Goal: Transaction & Acquisition: Subscribe to service/newsletter

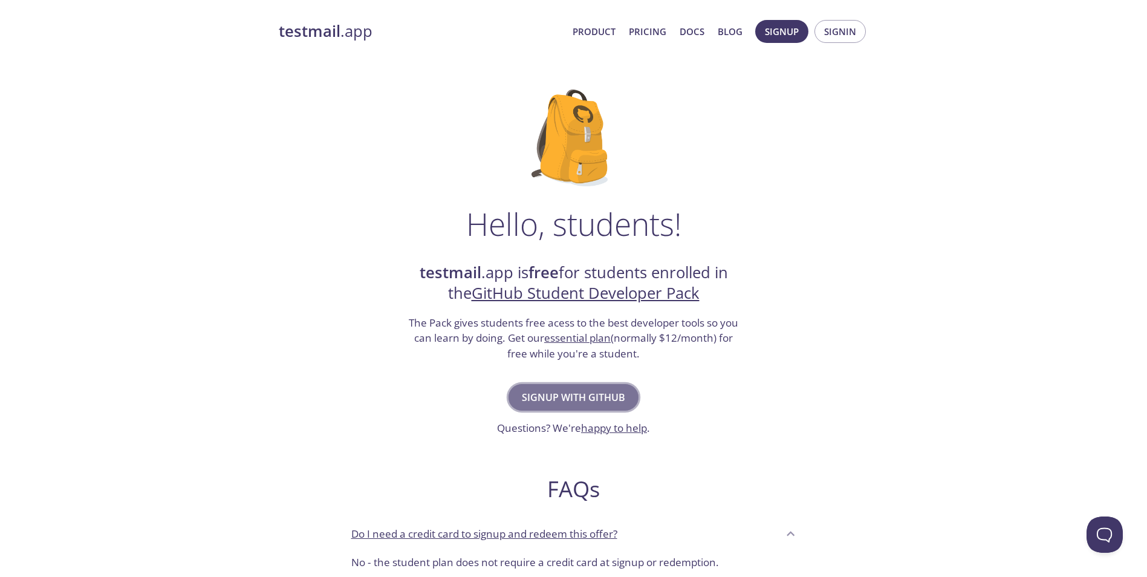
click at [586, 401] on span "Signup with GitHub" at bounding box center [573, 397] width 103 height 17
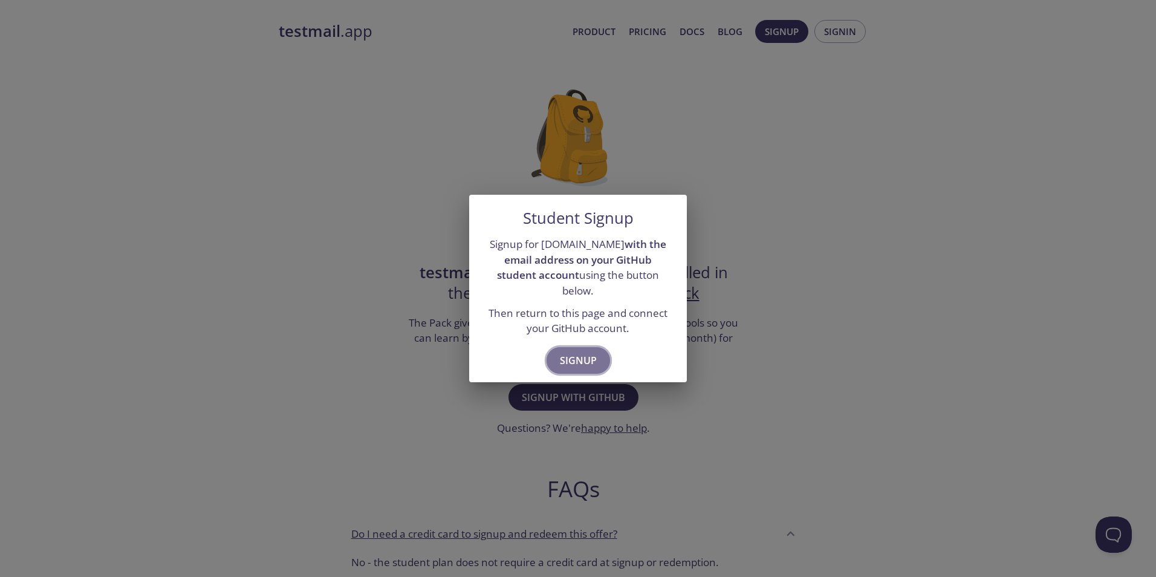
click at [591, 352] on span "Signup" at bounding box center [578, 360] width 37 height 17
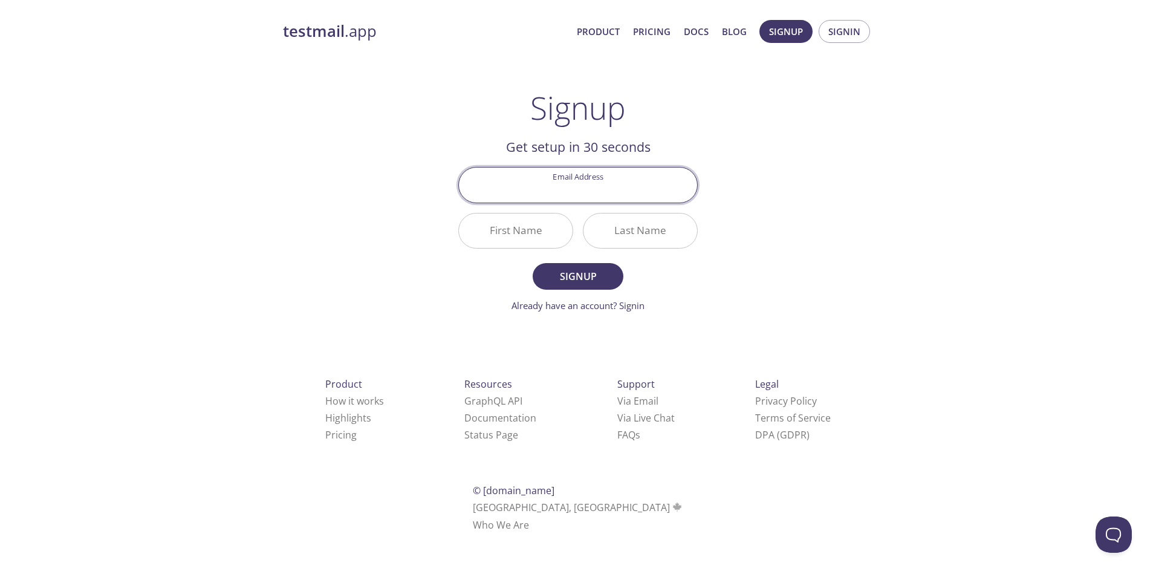
click at [587, 195] on input "Email Address" at bounding box center [578, 184] width 238 height 34
type input "[EMAIL_ADDRESS][PERSON_NAME][DOMAIN_NAME]"
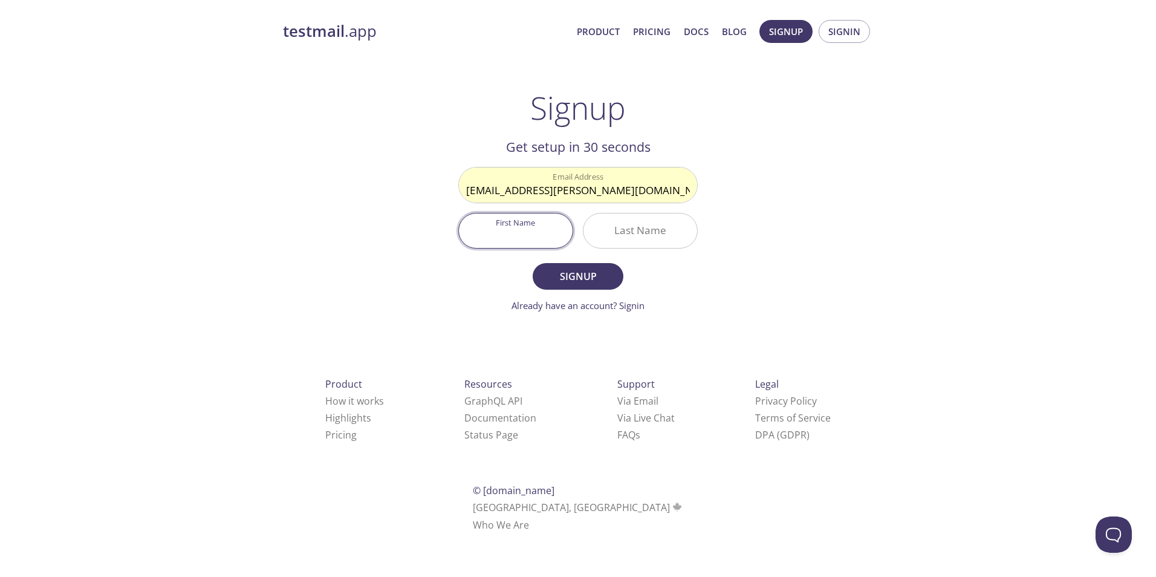
type input "[PERSON_NAME]"
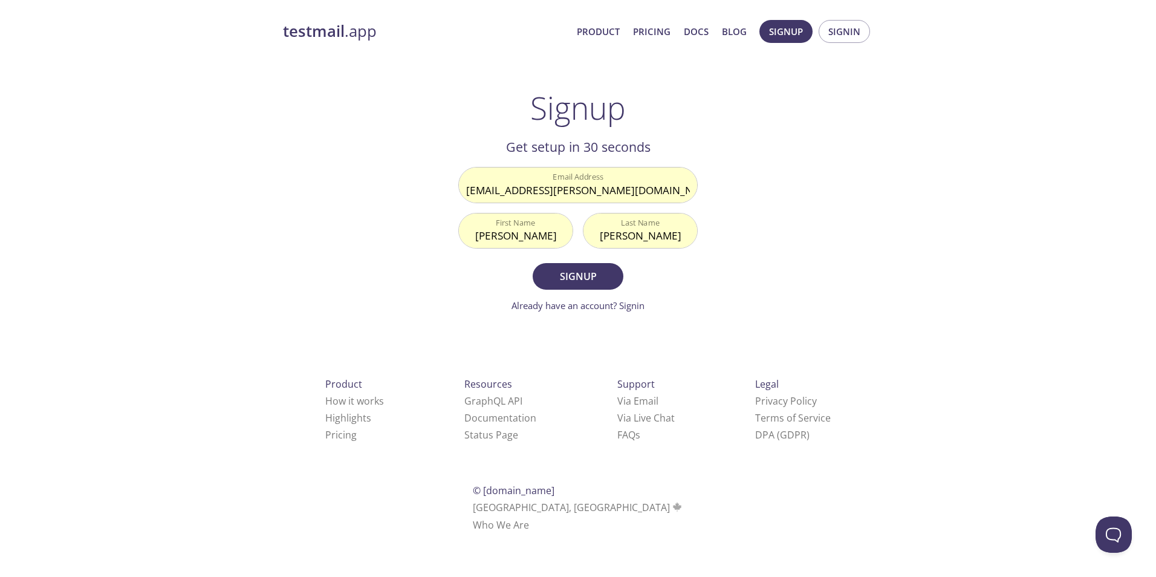
click at [679, 264] on form "Email Address [EMAIL_ADDRESS][PERSON_NAME][DOMAIN_NAME] First Name [PERSON_NAME…" at bounding box center [577, 239] width 239 height 145
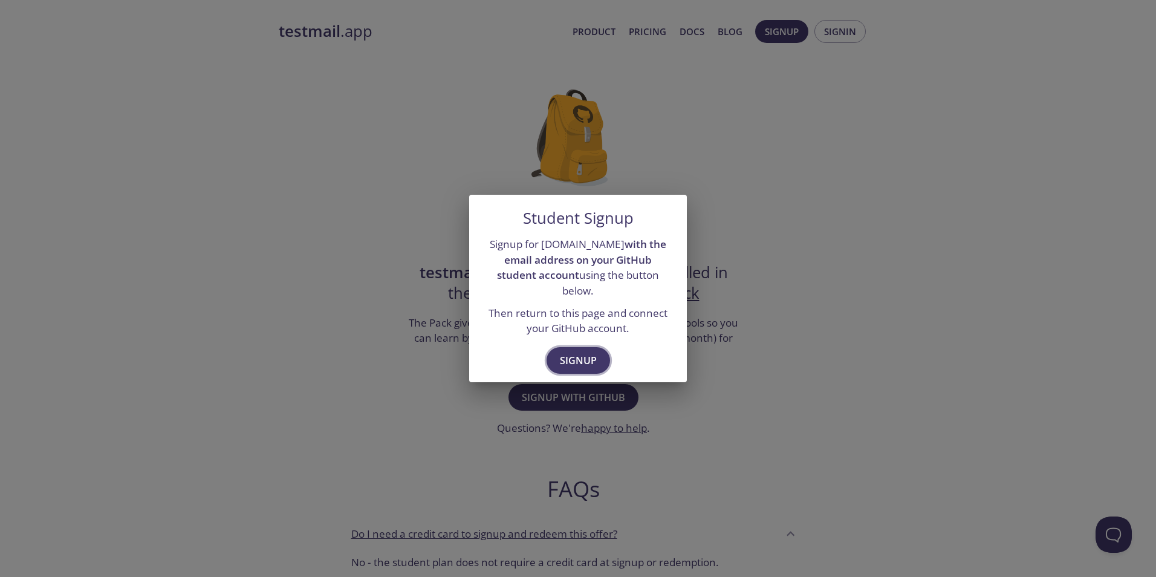
click at [587, 352] on span "Signup" at bounding box center [578, 360] width 37 height 17
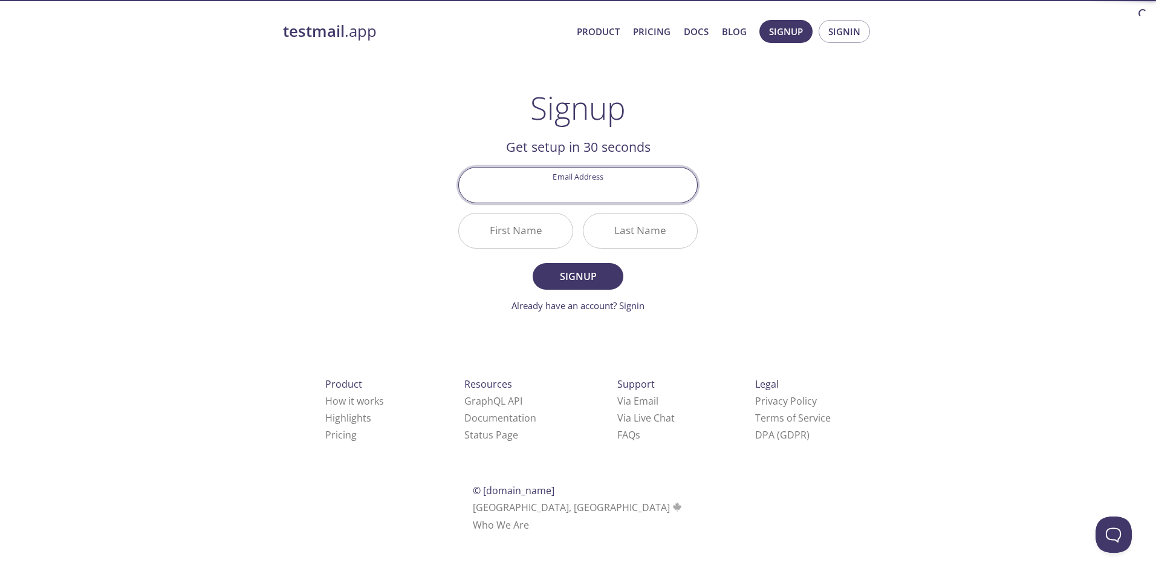
click at [597, 192] on input "Email Address" at bounding box center [578, 184] width 238 height 34
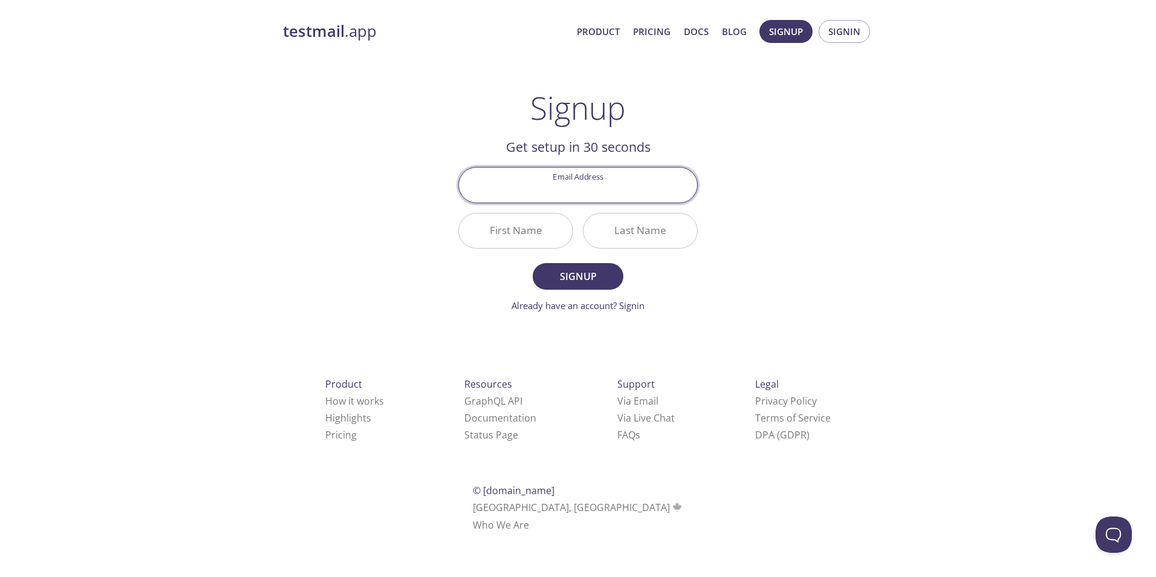
type input ","
type input "[PERSON_NAME][EMAIL_ADDRESS][DOMAIN_NAME]"
click at [532, 263] on button "Signup" at bounding box center [577, 276] width 91 height 27
drag, startPoint x: 752, startPoint y: 324, endPoint x: 734, endPoint y: 309, distance: 23.2
click at [749, 320] on div "testmail .app Product Pricing Docs Blog Signup Signin Signup Get setup in 30 se…" at bounding box center [577, 289] width 619 height 555
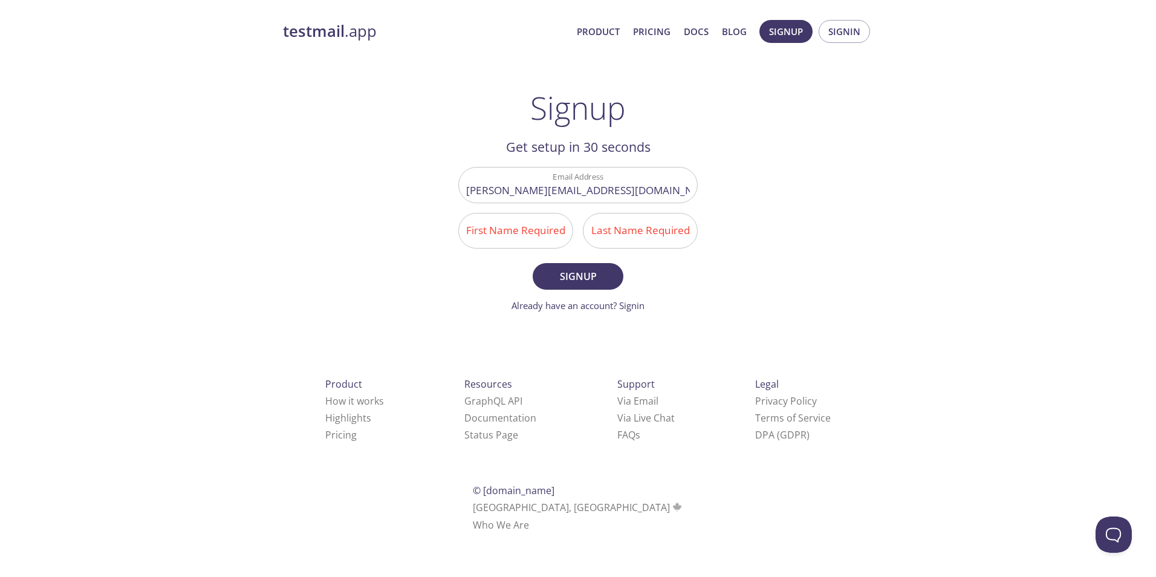
click at [526, 236] on input "First Name Required" at bounding box center [516, 230] width 114 height 34
type input "[PERSON_NAME]"
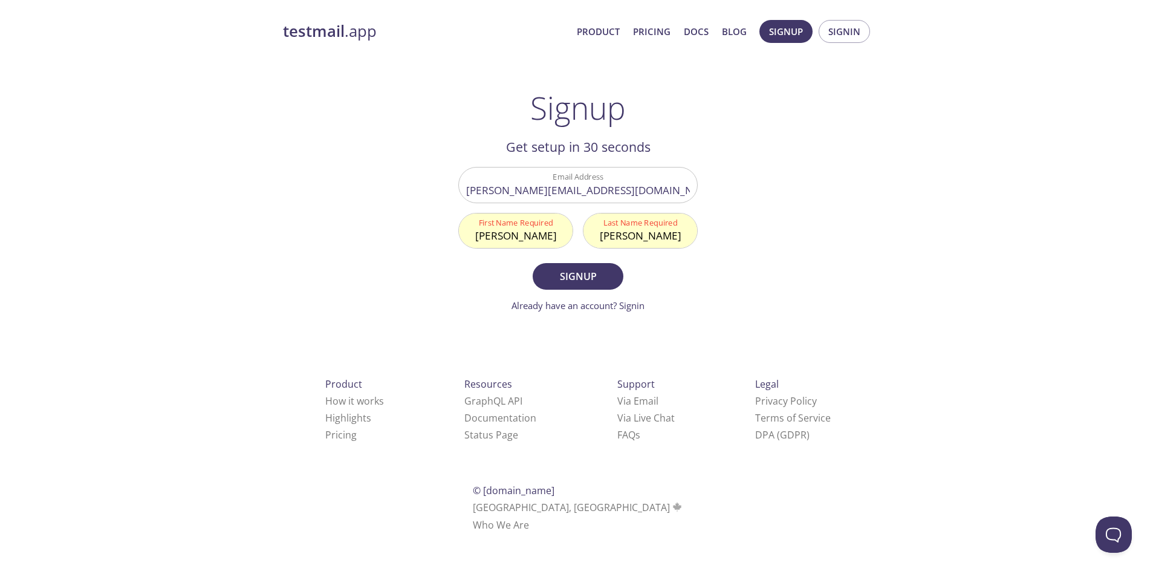
click at [754, 290] on div "testmail .app Product Pricing Docs Blog Signup Signin Signup Get setup in 30 se…" at bounding box center [577, 289] width 619 height 555
click at [579, 274] on span "Signup" at bounding box center [578, 276] width 64 height 17
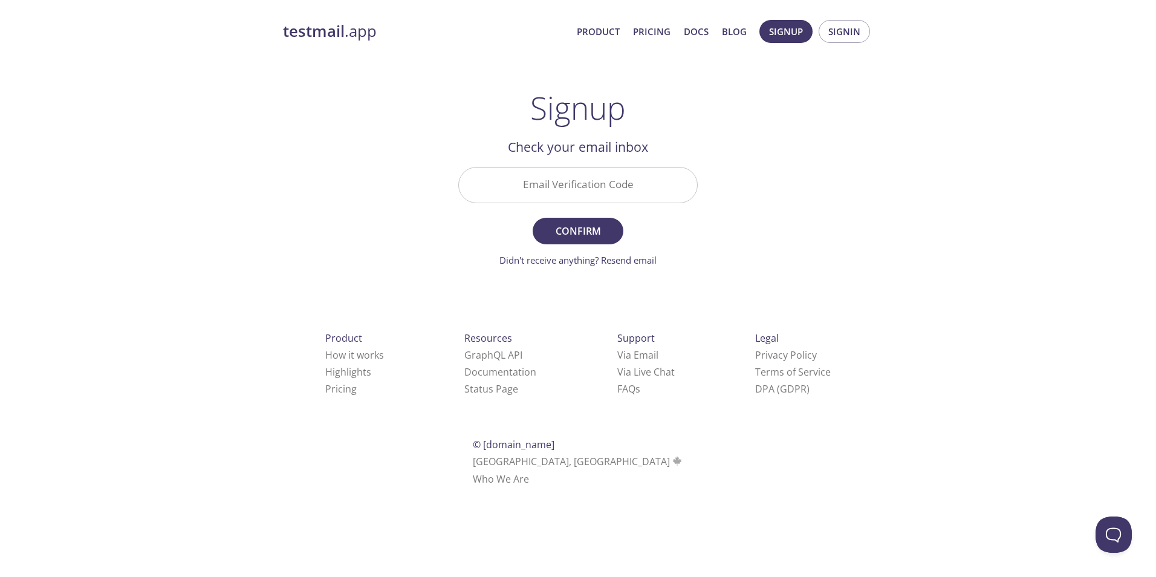
click at [618, 175] on input "Email Verification Code" at bounding box center [578, 184] width 238 height 34
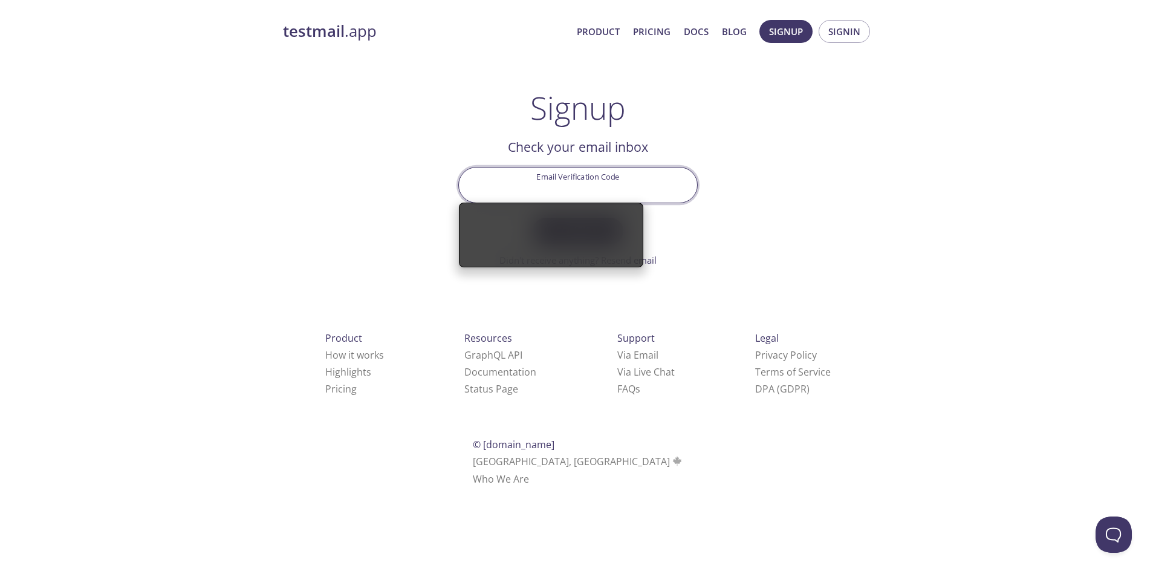
paste input "WLMQAV4"
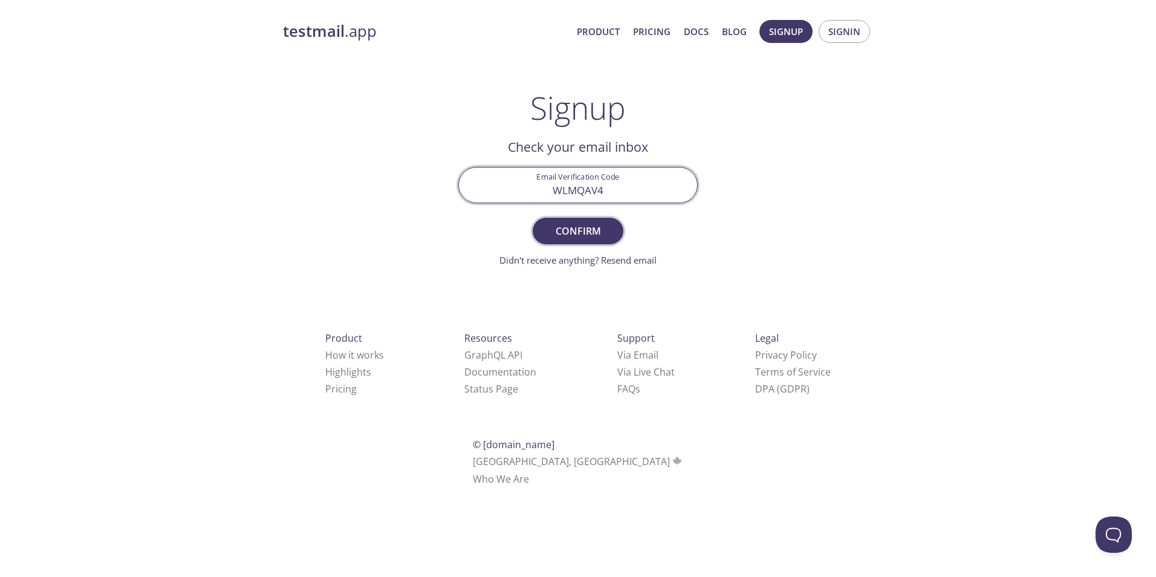
type input "WLMQAV4"
click at [587, 241] on button "Confirm" at bounding box center [577, 231] width 91 height 27
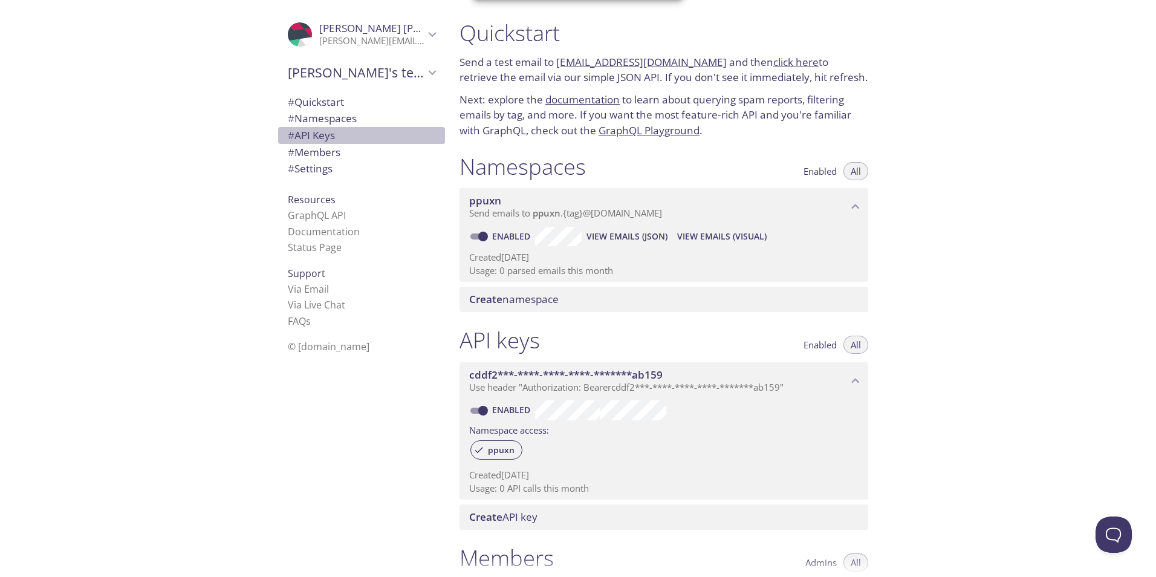
click at [346, 129] on span "# API Keys" at bounding box center [361, 136] width 147 height 16
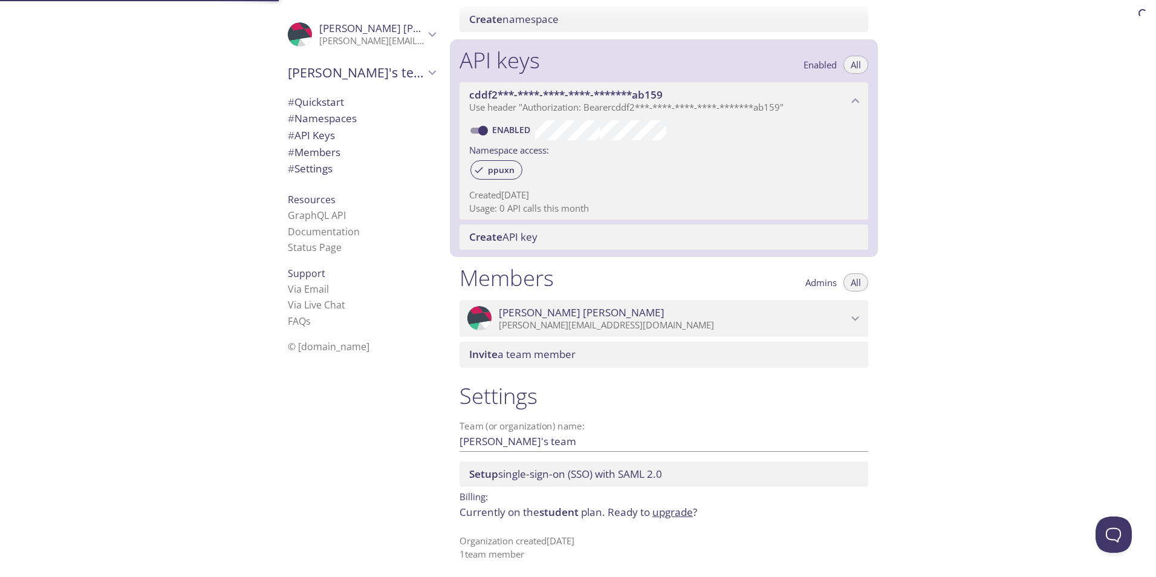
scroll to position [283, 0]
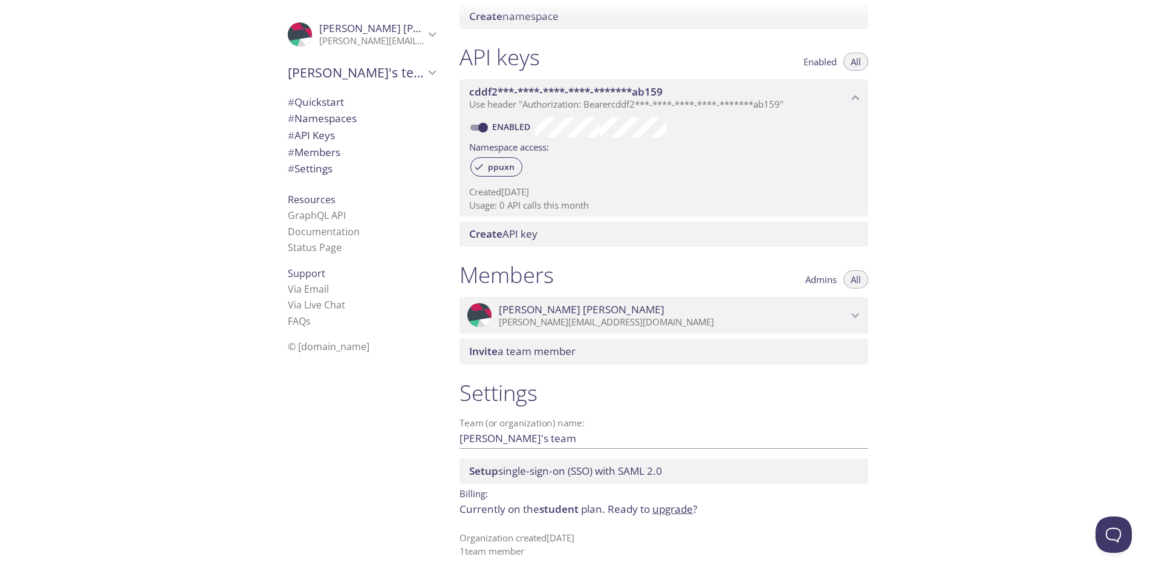
click at [323, 102] on span "# Quickstart" at bounding box center [316, 102] width 56 height 14
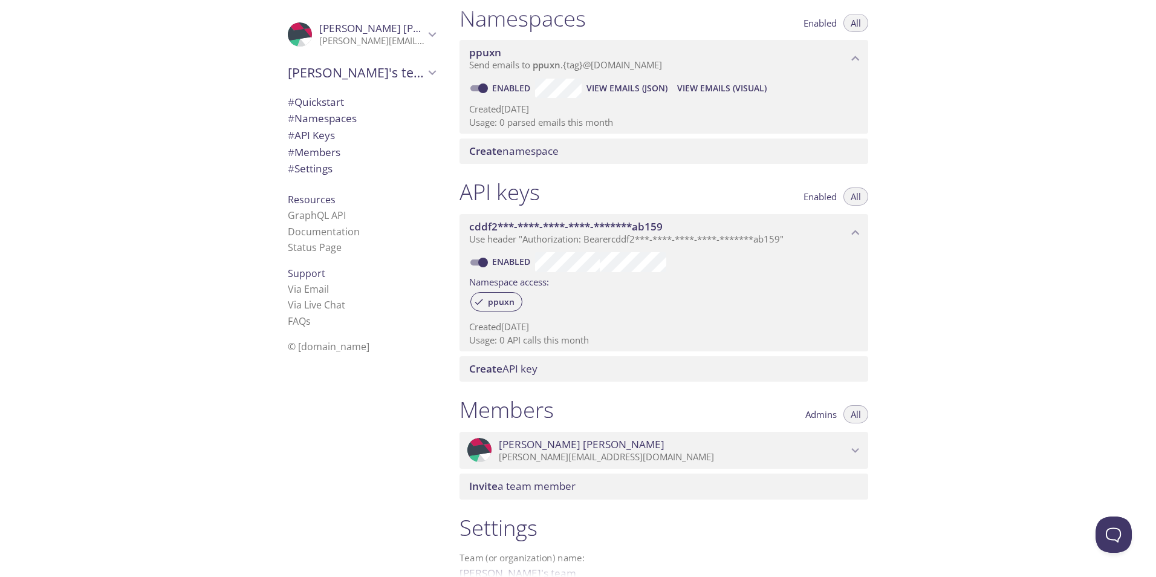
scroll to position [283, 0]
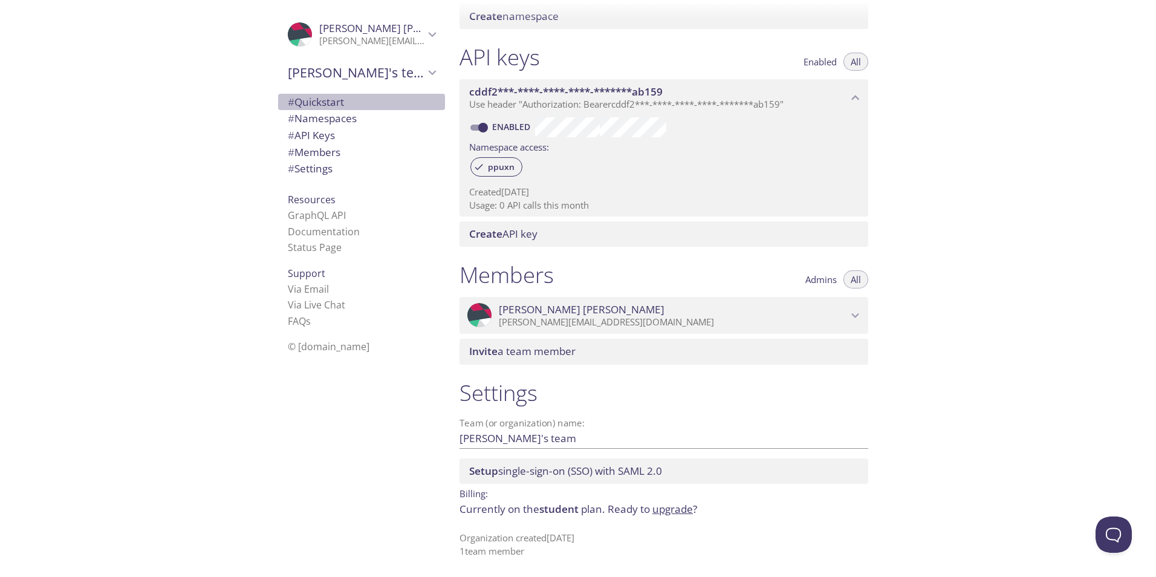
click at [320, 97] on span "# Quickstart" at bounding box center [316, 102] width 56 height 14
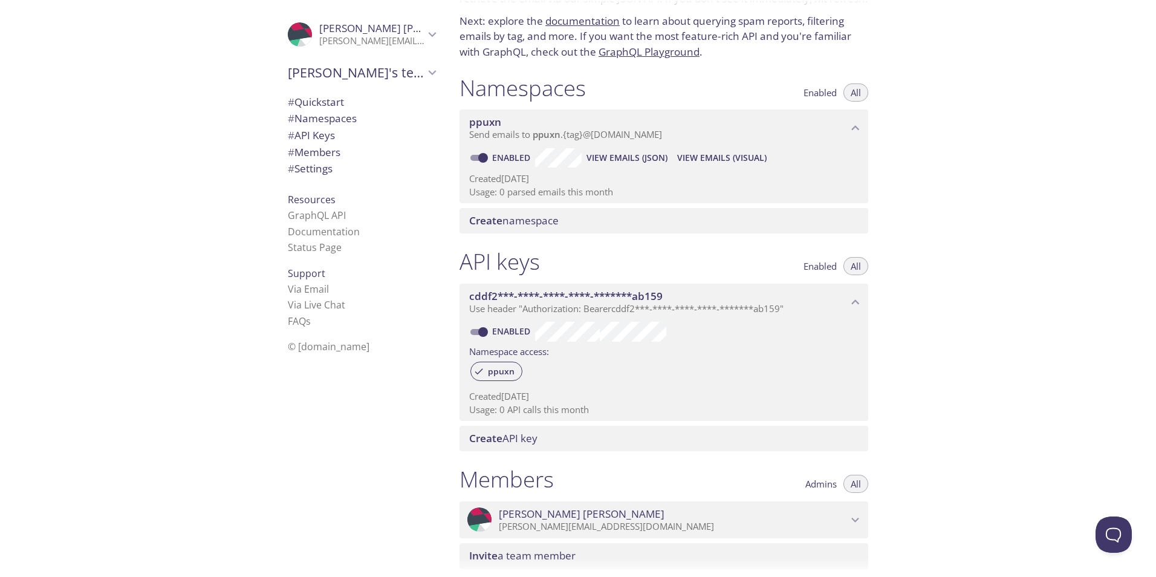
scroll to position [19, 0]
